Goal: Information Seeking & Learning: Learn about a topic

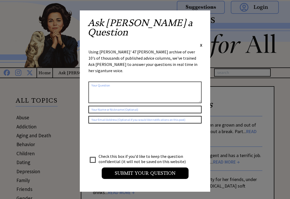
click at [200, 42] on span "X" at bounding box center [201, 44] width 2 height 5
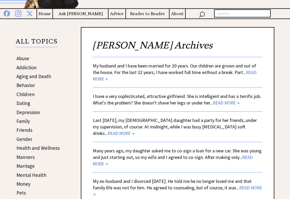
scroll to position [62, 0]
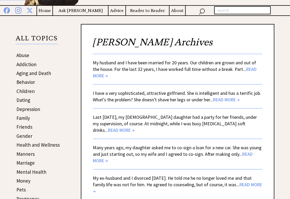
click at [253, 70] on span "READ MORE →" at bounding box center [175, 72] width 164 height 13
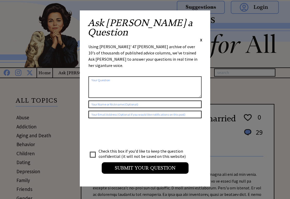
click at [201, 37] on span "X" at bounding box center [201, 39] width 2 height 5
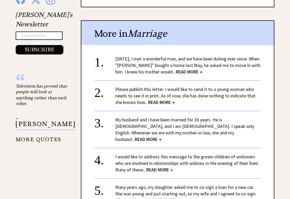
scroll to position [549, 0]
click at [197, 69] on span "READ MORE →" at bounding box center [189, 72] width 27 height 6
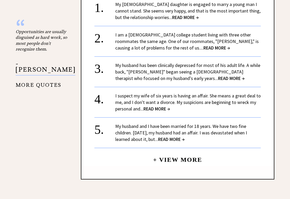
scroll to position [605, 0]
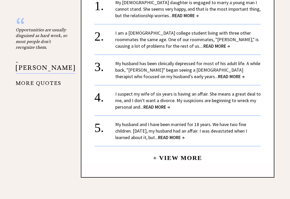
click at [203, 45] on span "READ MORE →" at bounding box center [216, 46] width 27 height 6
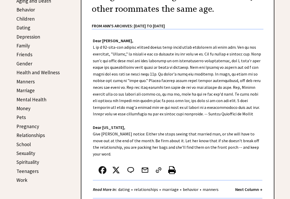
scroll to position [132, 0]
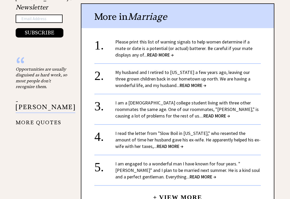
scroll to position [565, 0]
click at [192, 82] on span "READ MORE →" at bounding box center [192, 85] width 27 height 6
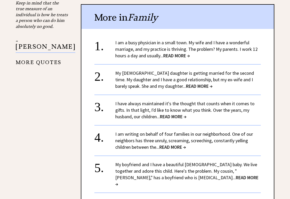
scroll to position [632, 0]
click at [187, 52] on span "READ MORE →" at bounding box center [176, 55] width 27 height 6
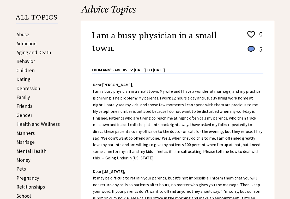
scroll to position [81, 0]
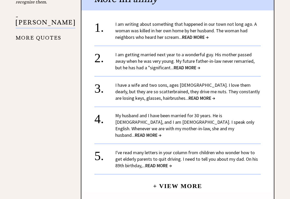
scroll to position [650, 0]
click at [118, 113] on link "My husband and I have been married for 30 years. He is [DEMOGRAPHIC_DATA], and …" at bounding box center [184, 126] width 139 height 26
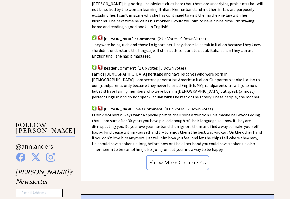
scroll to position [389, 0]
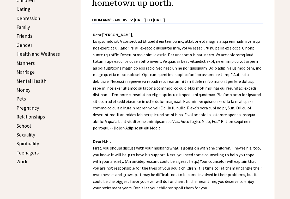
scroll to position [152, 0]
